Goal: Task Accomplishment & Management: Use online tool/utility

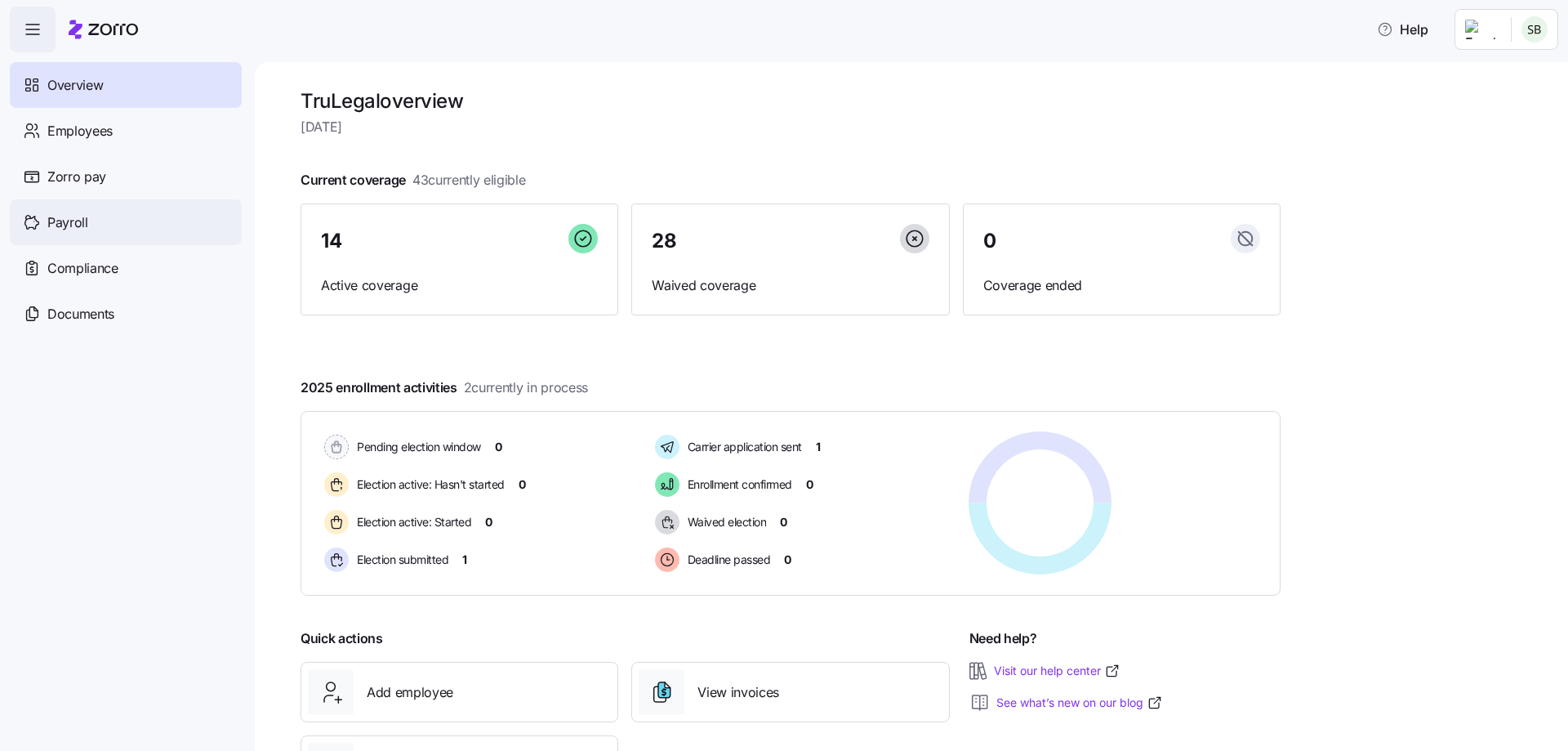
click at [93, 223] on div "Payroll" at bounding box center [125, 223] width 232 height 46
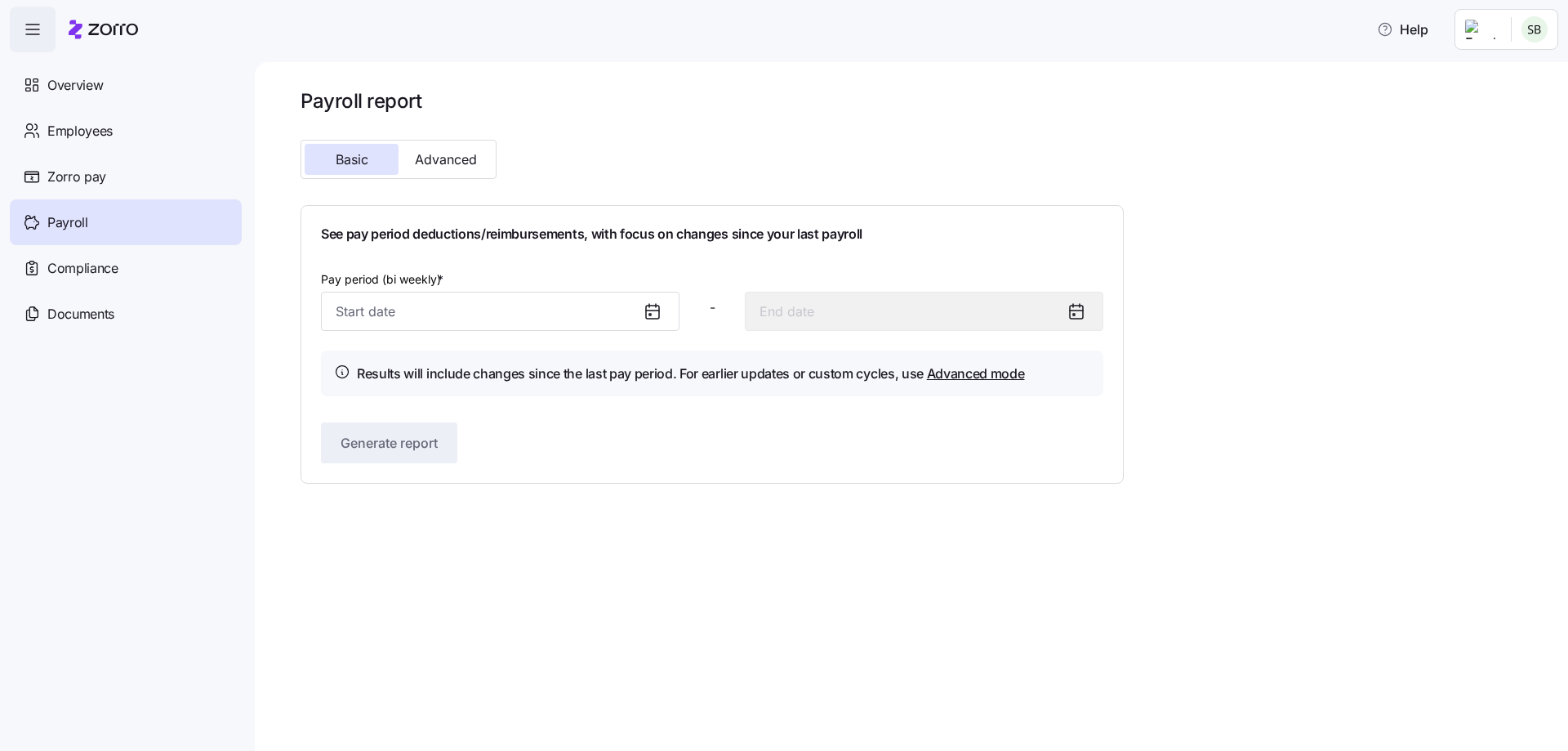
click at [659, 320] on icon at bounding box center [653, 311] width 20 height 20
click at [650, 316] on icon at bounding box center [653, 311] width 20 height 20
click at [655, 308] on icon at bounding box center [653, 311] width 20 height 20
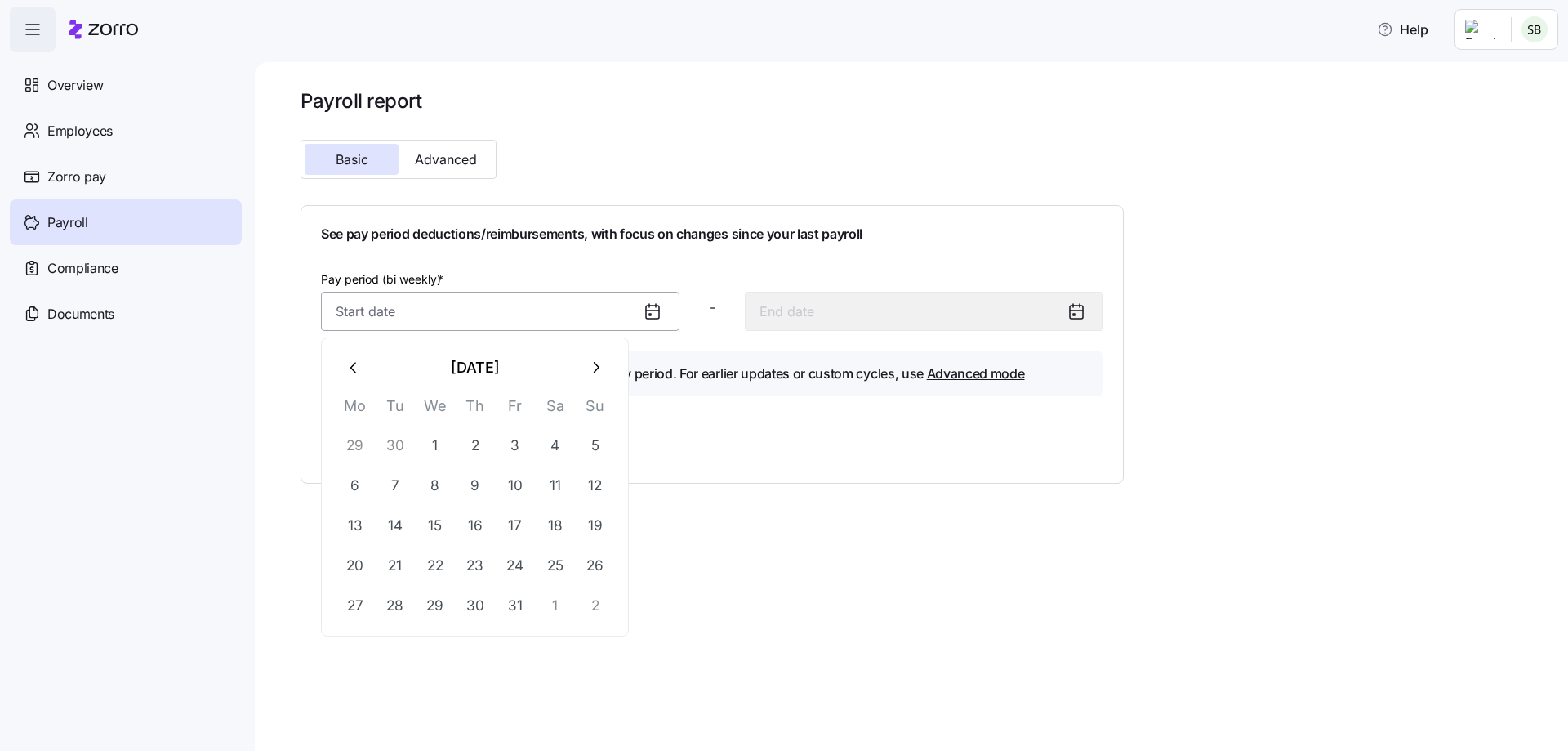
click at [444, 307] on input "Pay period (bi weekly) *" at bounding box center [500, 311] width 358 height 39
click at [341, 365] on button "button" at bounding box center [354, 367] width 39 height 39
click at [603, 375] on icon "button" at bounding box center [595, 367] width 18 height 18
click at [368, 365] on button "button" at bounding box center [354, 367] width 39 height 39
click at [400, 571] on button "23" at bounding box center [395, 565] width 39 height 39
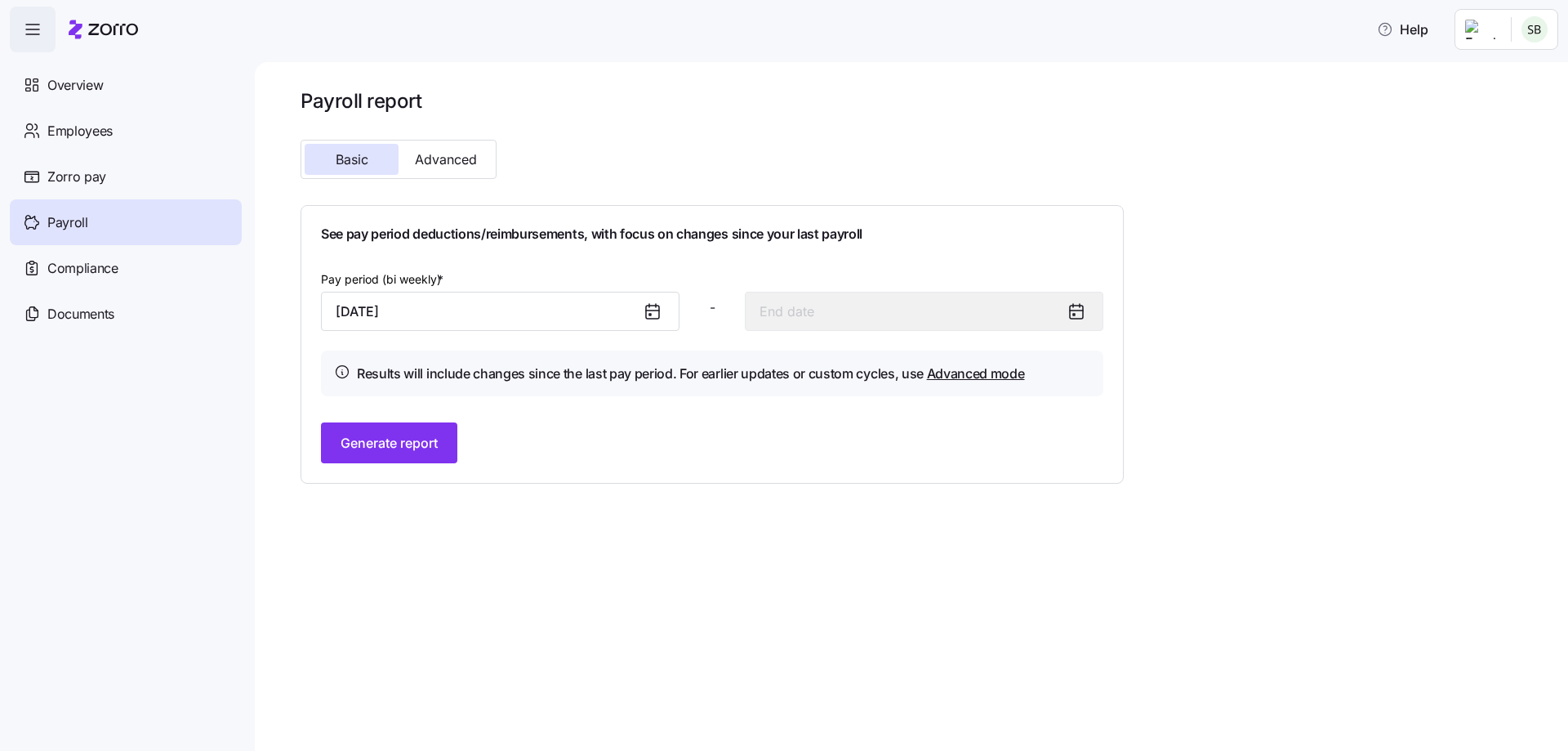
type input "[DATE]"
click at [419, 430] on button "Generate report" at bounding box center [389, 442] width 137 height 41
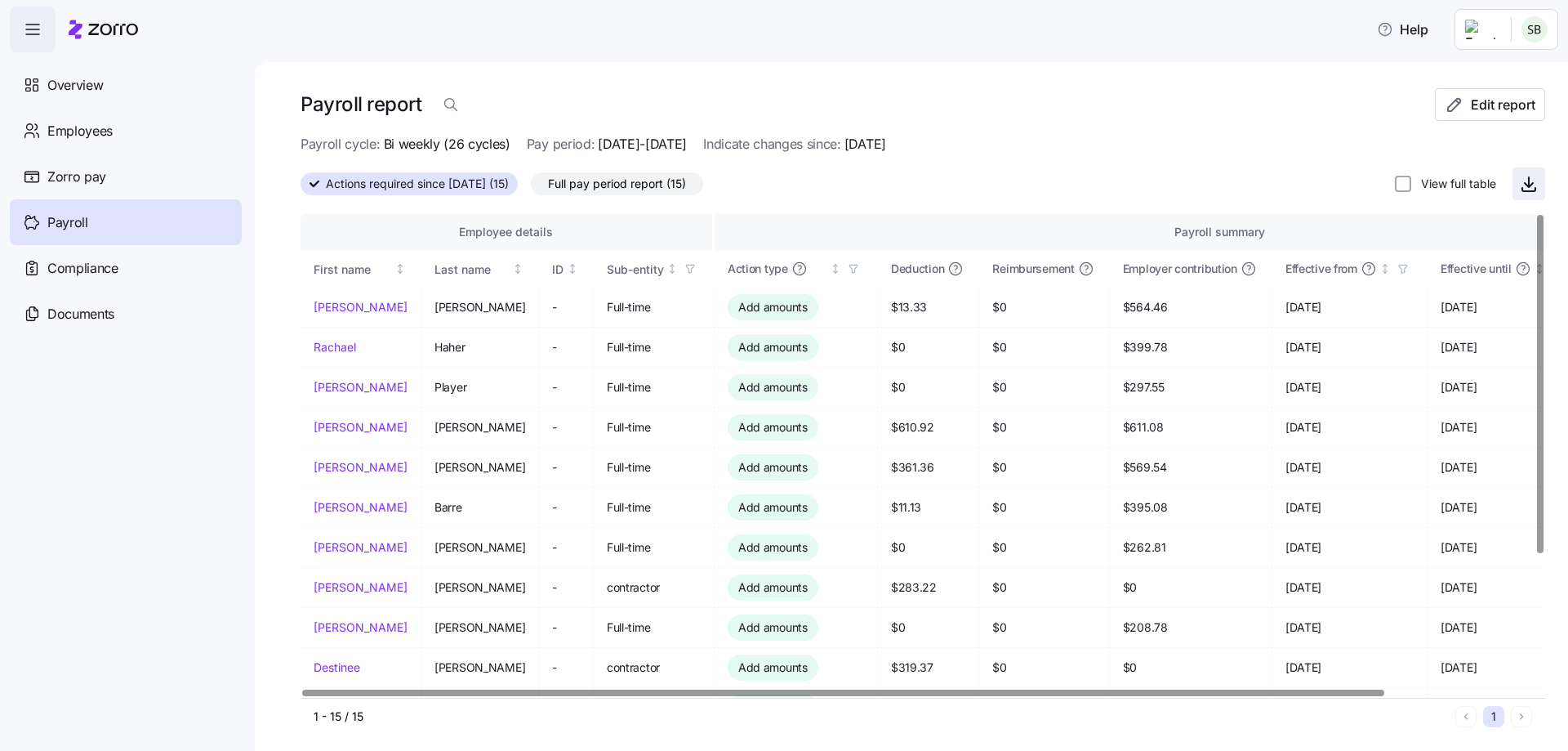
click at [1522, 182] on icon "button" at bounding box center [1529, 183] width 20 height 20
